Goal: Information Seeking & Learning: Understand process/instructions

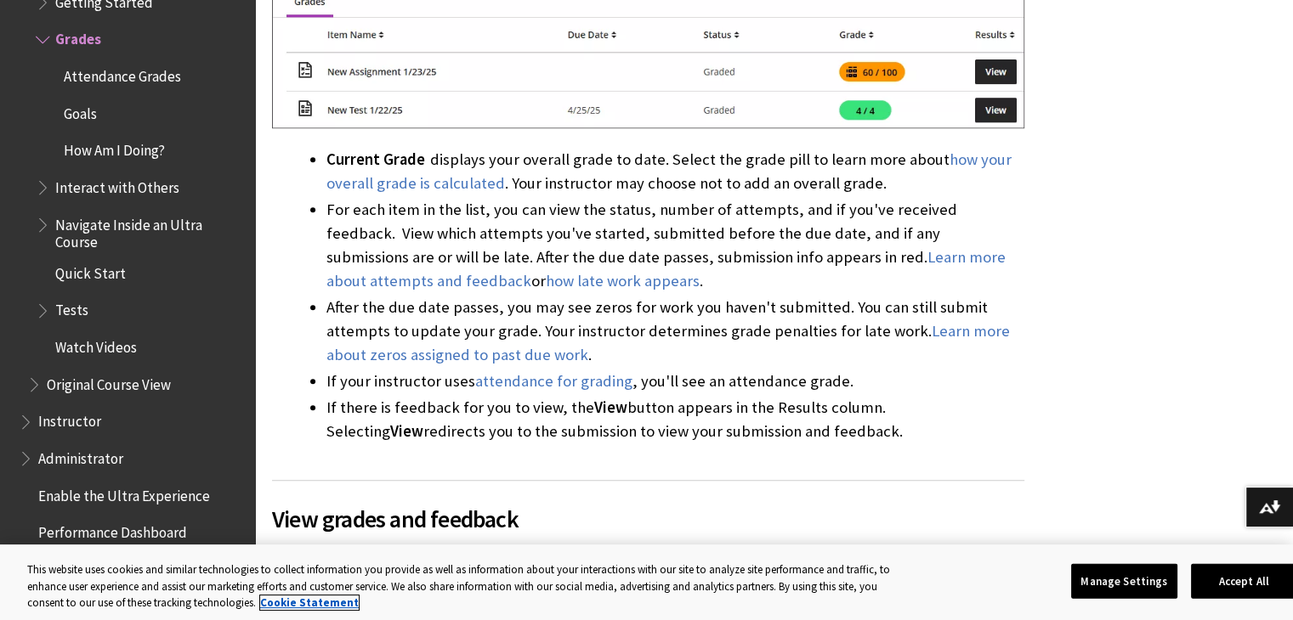
scroll to position [1360, 0]
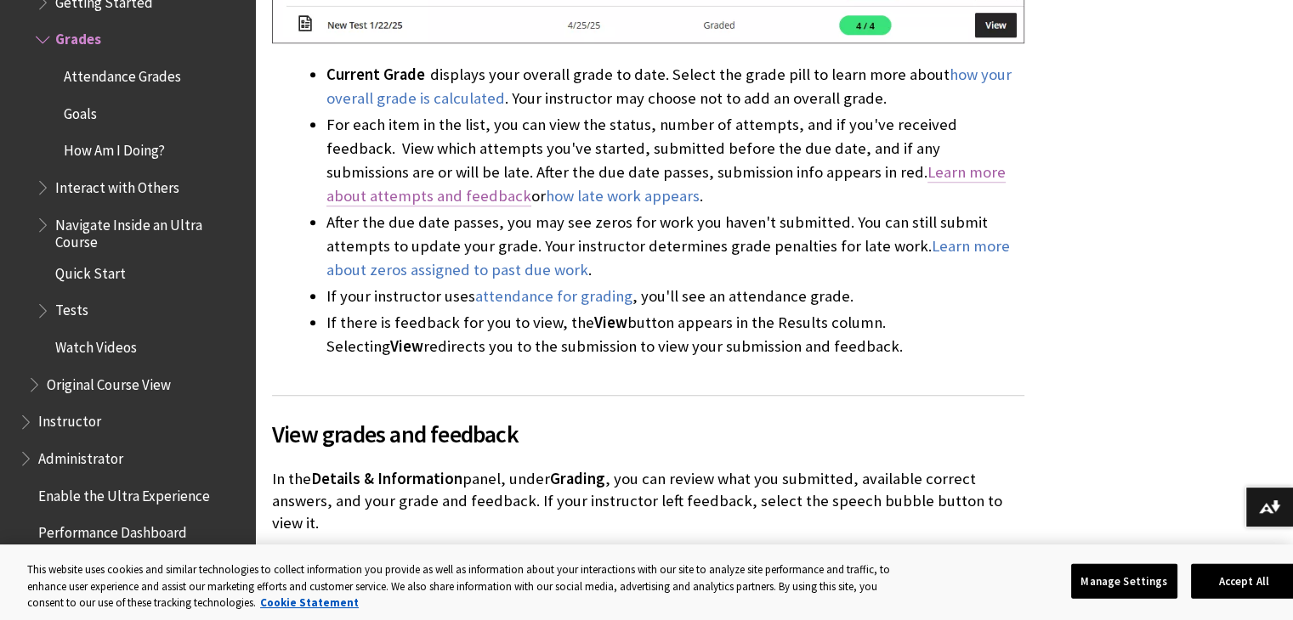
click at [958, 162] on link "Learn more about attempts and feedback" at bounding box center [665, 184] width 679 height 44
click at [546, 186] on link "how late work appears" at bounding box center [623, 196] width 154 height 20
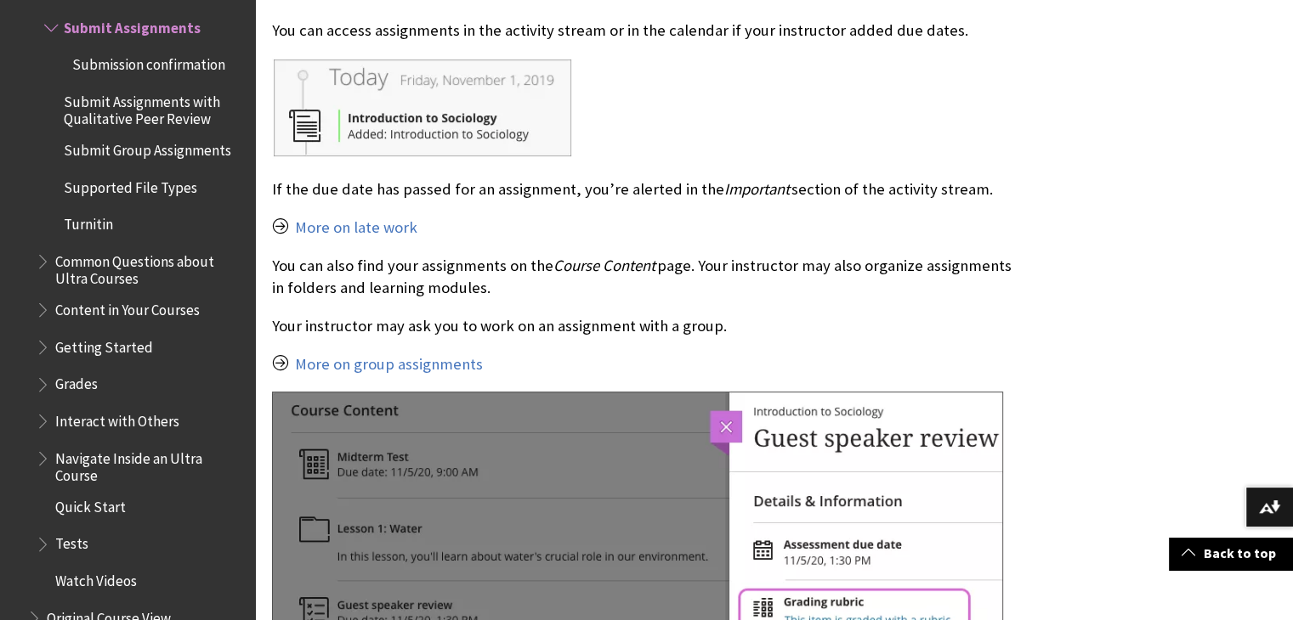
scroll to position [680, 0]
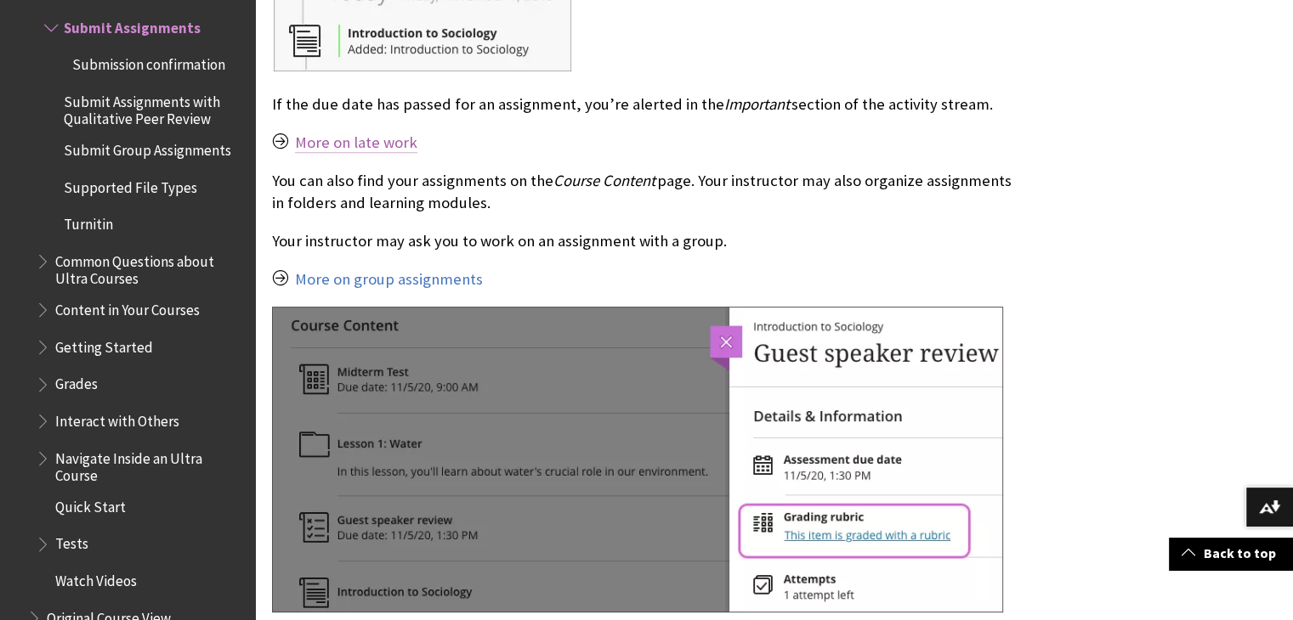
click at [368, 148] on link "More on late work" at bounding box center [356, 143] width 122 height 20
click at [390, 141] on link "More on late work" at bounding box center [356, 143] width 122 height 20
click at [439, 277] on link "More on group assignments" at bounding box center [389, 279] width 188 height 20
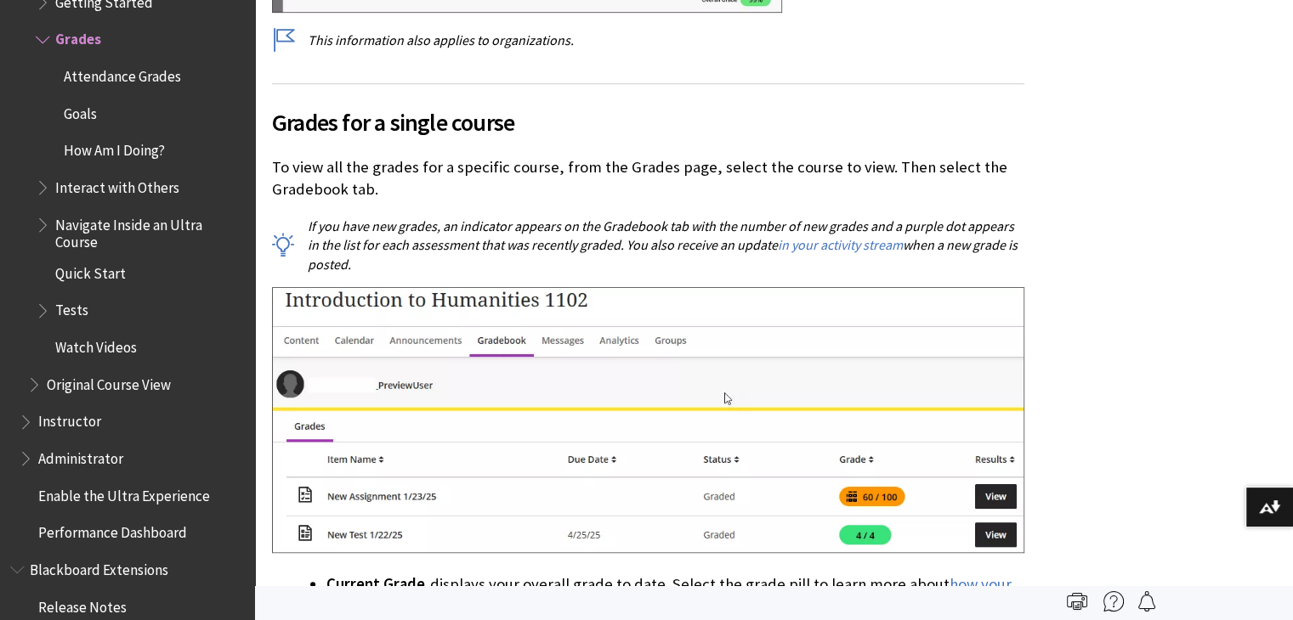
scroll to position [935, 0]
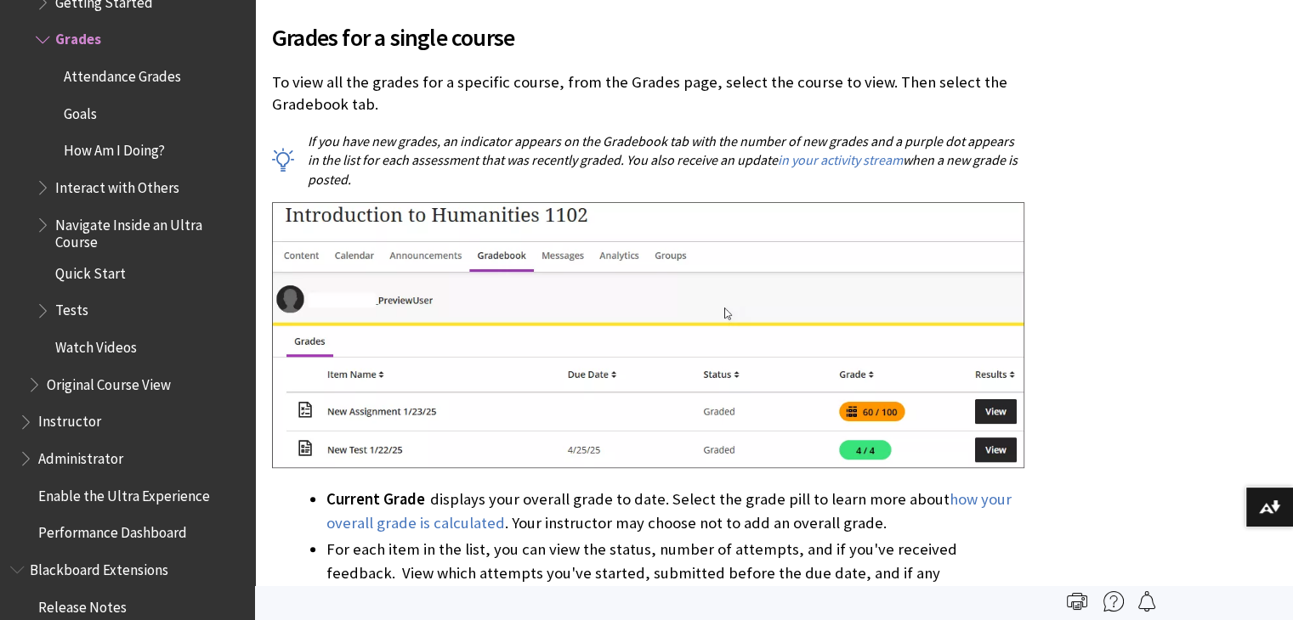
click at [997, 382] on img at bounding box center [648, 335] width 752 height 266
click at [994, 427] on img at bounding box center [648, 335] width 752 height 266
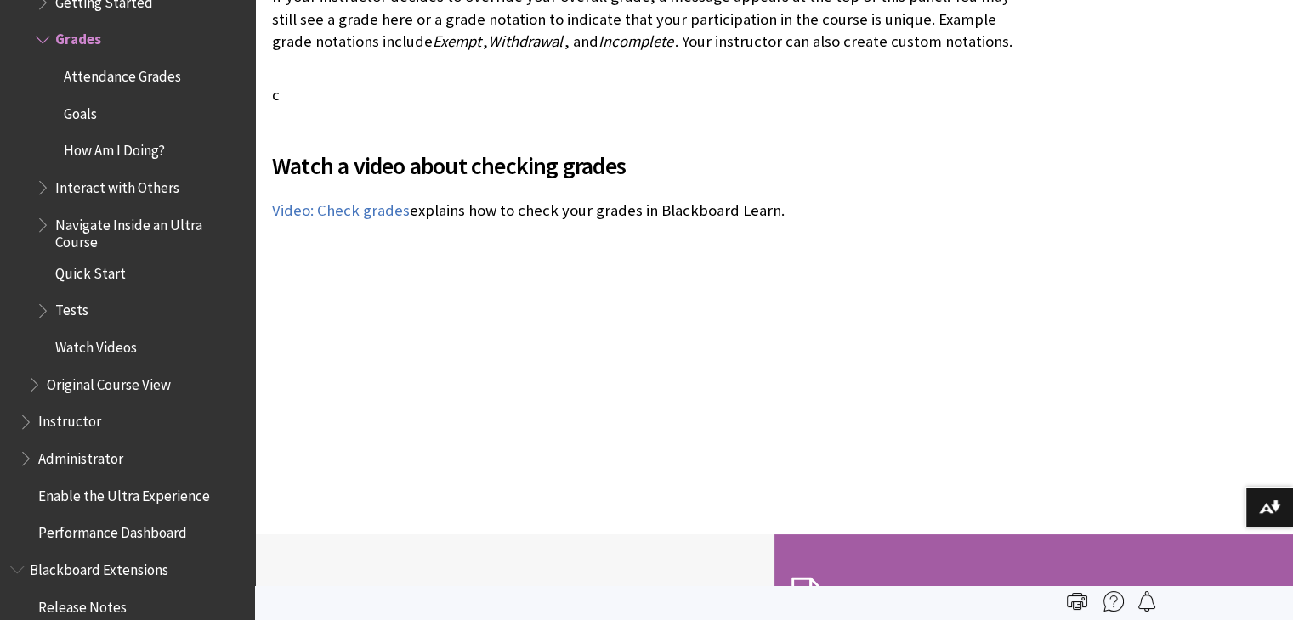
scroll to position [5524, 0]
